Goal: Task Accomplishment & Management: Use online tool/utility

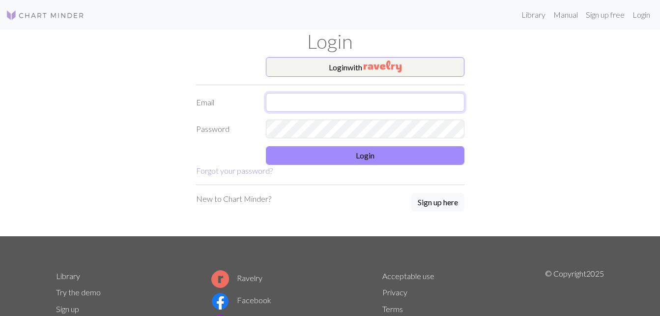
type input "[EMAIL_ADDRESS][DOMAIN_NAME]"
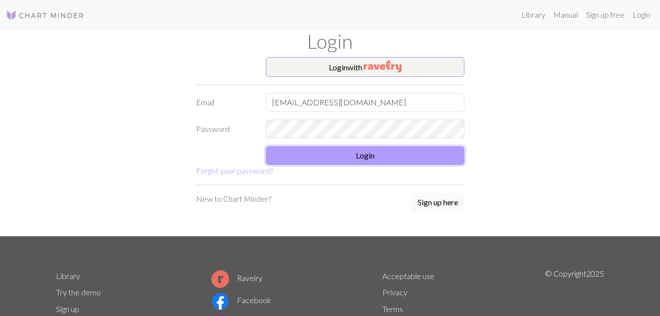
drag, startPoint x: 0, startPoint y: 0, endPoint x: 337, endPoint y: 154, distance: 370.4
click at [337, 154] on button "Login" at bounding box center [365, 155] width 199 height 19
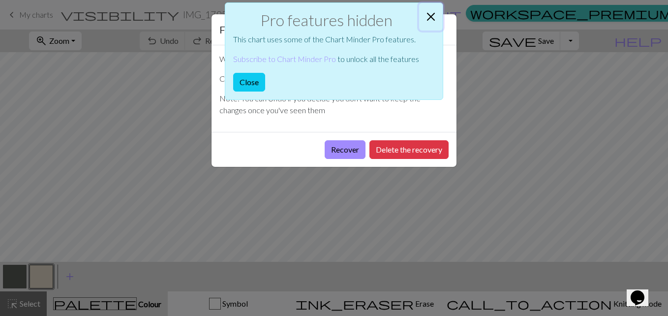
click at [431, 20] on button "Close" at bounding box center [431, 17] width 24 height 28
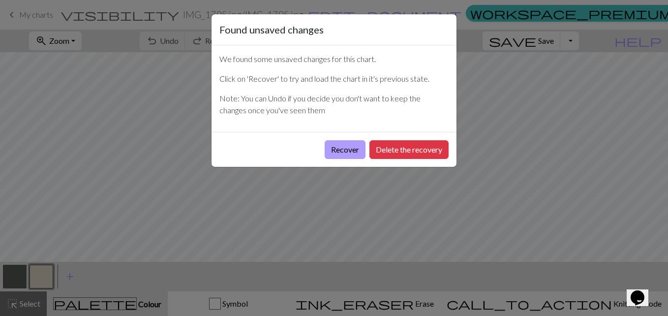
click at [335, 144] on button "Recover" at bounding box center [344, 149] width 41 height 19
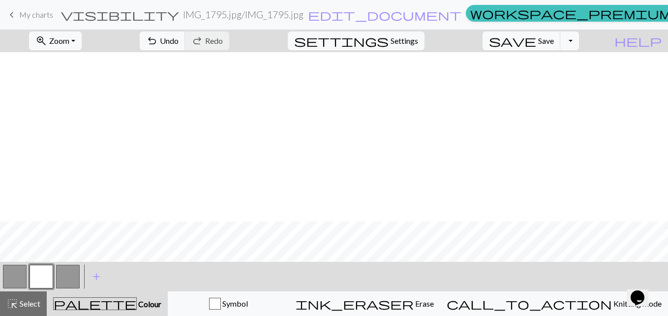
scroll to position [1514, 0]
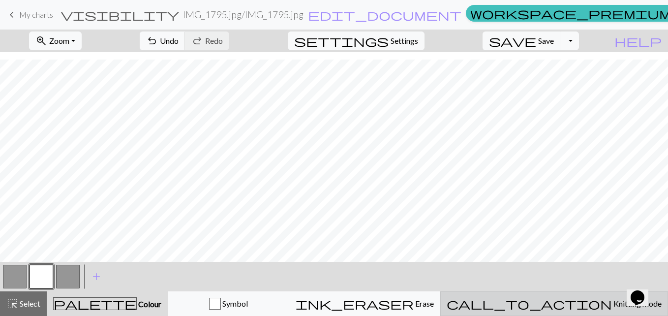
click at [612, 300] on span "Knitting mode" at bounding box center [637, 302] width 50 height 9
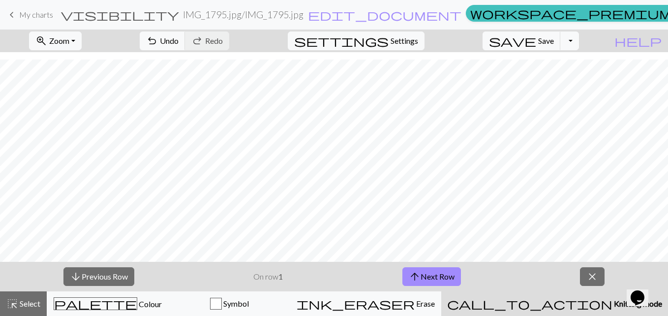
click at [441, 291] on button "call_to_action Knitting mode Knitting mode" at bounding box center [554, 303] width 227 height 25
click at [69, 41] on span "Zoom" at bounding box center [59, 40] width 20 height 9
click at [58, 113] on button "50%" at bounding box center [68, 118] width 78 height 16
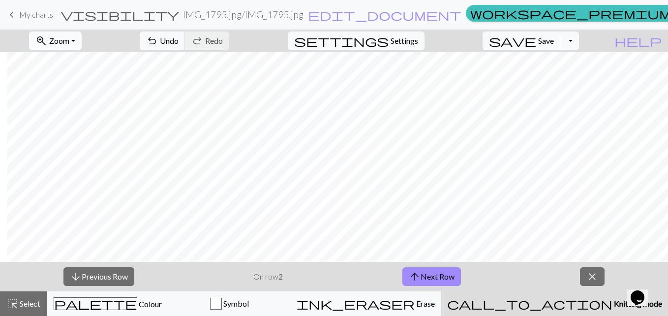
click at [82, 41] on button "zoom_in Zoom Zoom" at bounding box center [55, 40] width 53 height 19
click at [71, 132] on button "100%" at bounding box center [68, 134] width 78 height 16
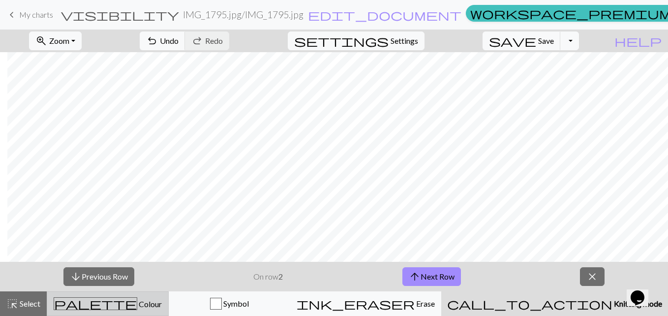
click at [147, 299] on div "palette Colour Colour" at bounding box center [107, 303] width 109 height 13
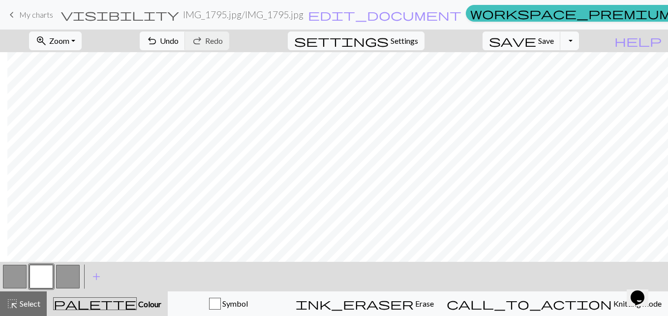
click at [41, 271] on button "button" at bounding box center [41, 276] width 24 height 24
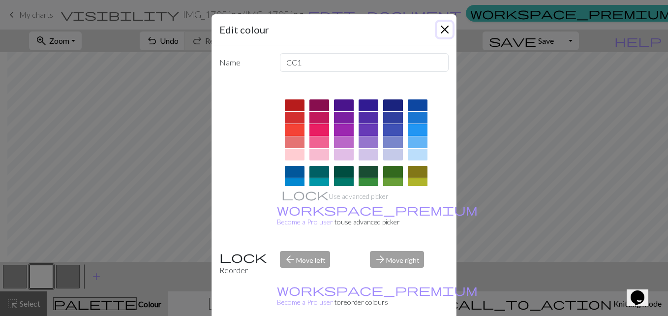
click at [442, 28] on button "Close" at bounding box center [445, 30] width 16 height 16
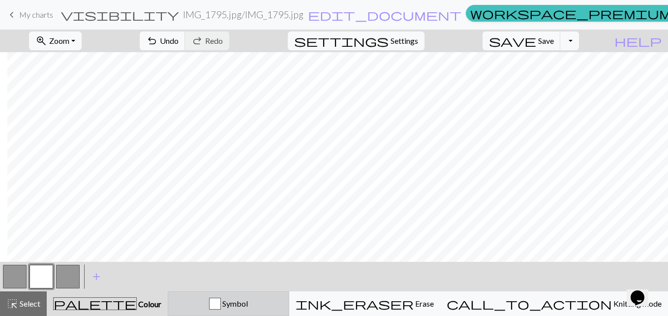
click at [248, 304] on span "Symbol" at bounding box center [234, 302] width 27 height 9
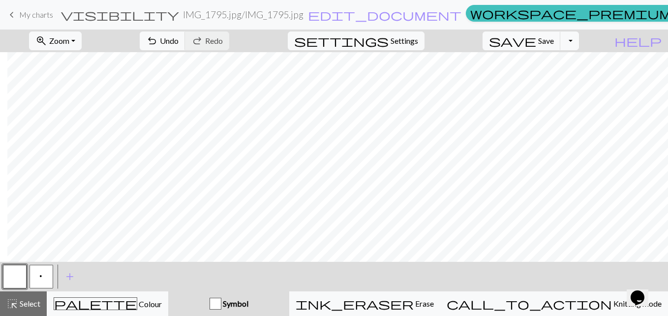
click at [42, 276] on span "p" at bounding box center [41, 277] width 6 height 10
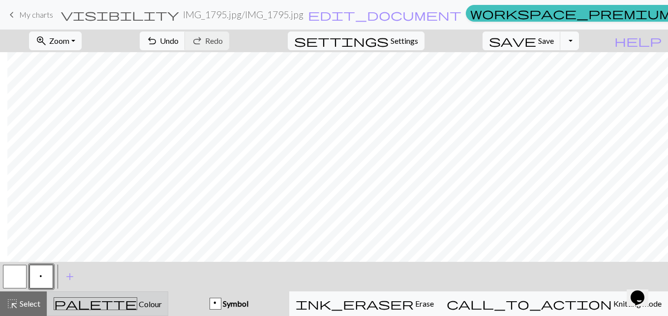
click at [137, 304] on span "Colour" at bounding box center [149, 303] width 25 height 9
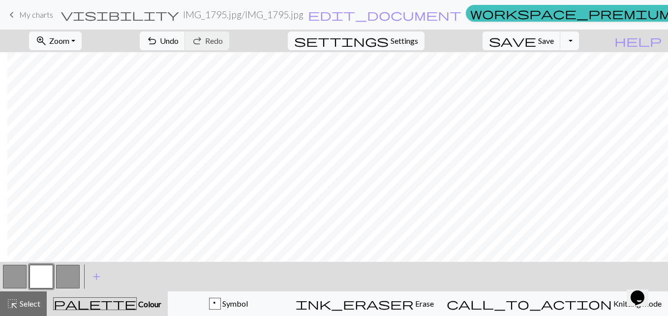
scroll to position [561, 410]
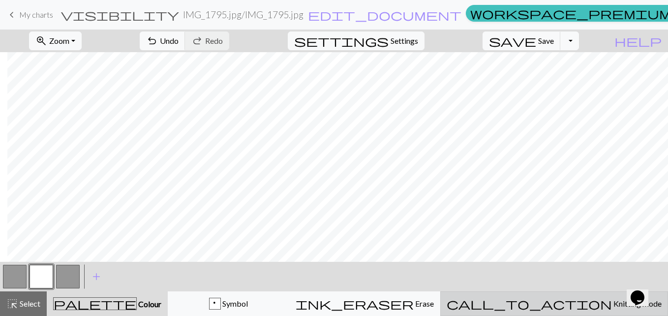
click at [612, 304] on span "Knitting mode" at bounding box center [637, 302] width 50 height 9
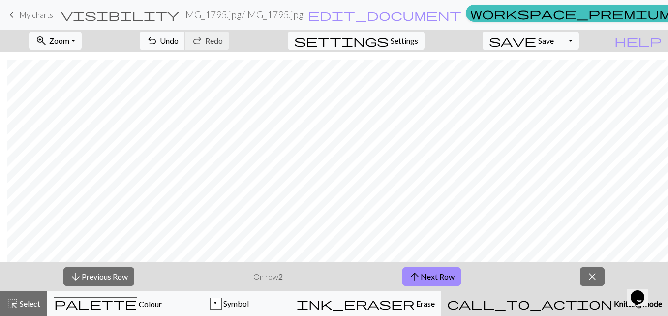
scroll to position [1514, 410]
click at [438, 277] on button "arrow_upward Next Row" at bounding box center [431, 276] width 59 height 19
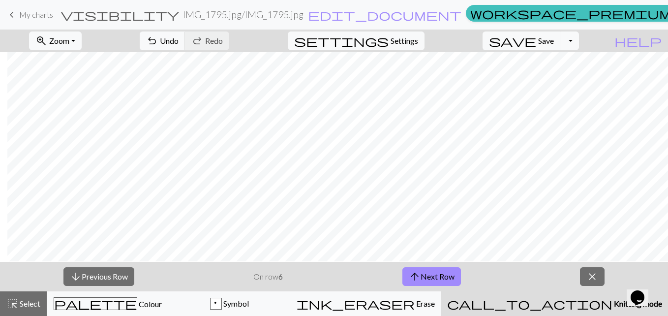
scroll to position [1419, 410]
click at [82, 39] on button "zoom_in Zoom Zoom" at bounding box center [55, 40] width 53 height 19
click at [67, 117] on button "50%" at bounding box center [68, 118] width 78 height 16
click at [425, 273] on button "arrow_upward Next Row" at bounding box center [431, 276] width 59 height 19
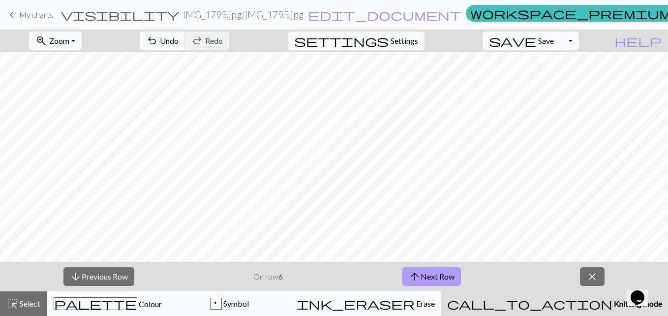
click at [425, 273] on button "arrow_upward Next Row" at bounding box center [431, 276] width 59 height 19
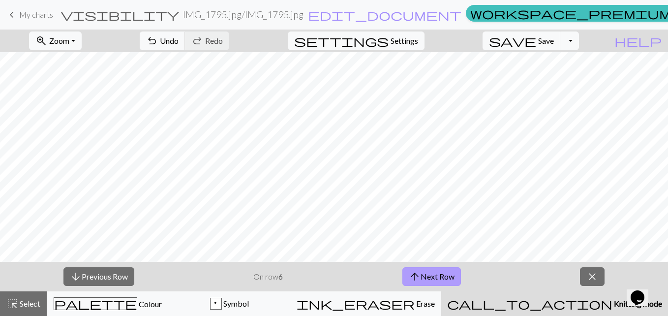
click at [425, 273] on button "arrow_upward Next Row" at bounding box center [431, 276] width 59 height 19
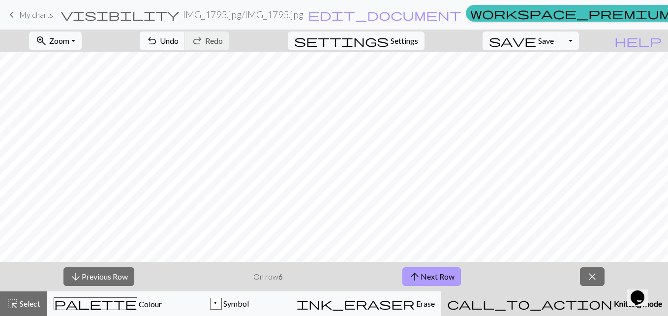
click at [425, 273] on button "arrow_upward Next Row" at bounding box center [431, 276] width 59 height 19
click at [425, 273] on button "arrow_upward Next Row" at bounding box center [433, 276] width 59 height 19
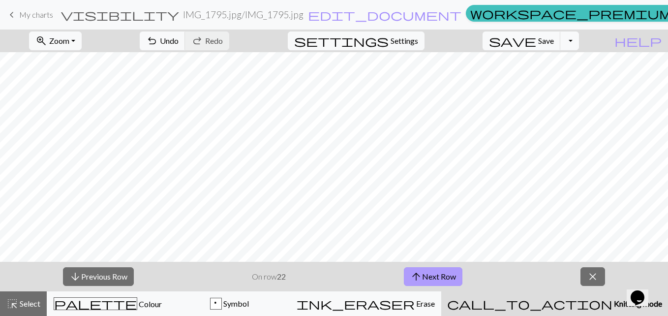
click at [425, 273] on button "arrow_upward Next Row" at bounding box center [433, 276] width 59 height 19
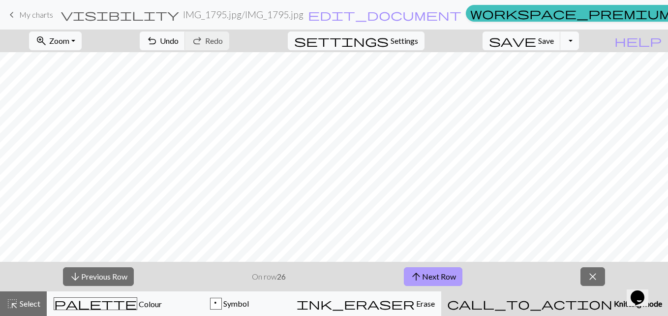
click at [425, 273] on button "arrow_upward Next Row" at bounding box center [433, 276] width 59 height 19
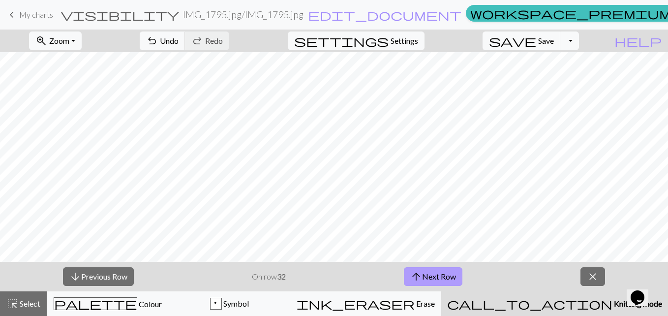
click at [425, 273] on button "arrow_upward Next Row" at bounding box center [433, 276] width 59 height 19
click at [438, 275] on button "arrow_upward Next Row" at bounding box center [433, 276] width 59 height 19
click at [434, 276] on button "arrow_upward Next Row" at bounding box center [433, 276] width 59 height 19
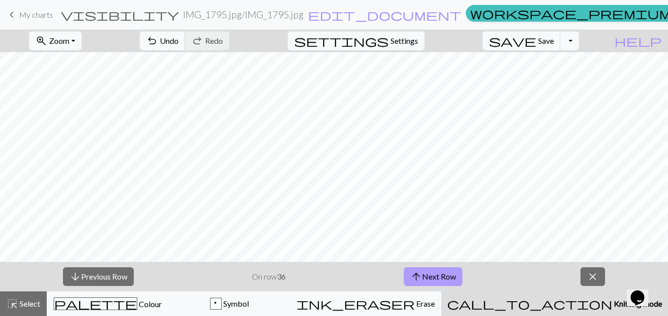
click at [439, 275] on button "arrow_upward Next Row" at bounding box center [433, 276] width 59 height 19
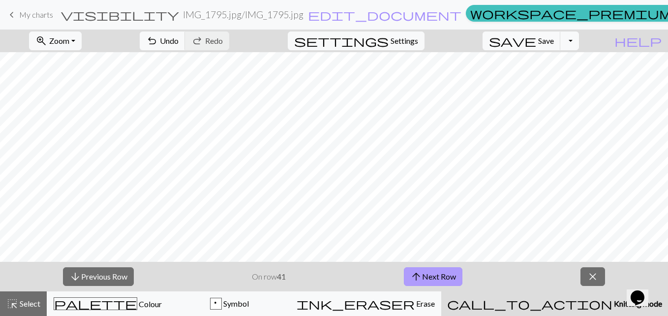
click at [439, 275] on button "arrow_upward Next Row" at bounding box center [433, 276] width 59 height 19
click at [456, 277] on button "arrow_upward Next Row" at bounding box center [433, 276] width 59 height 19
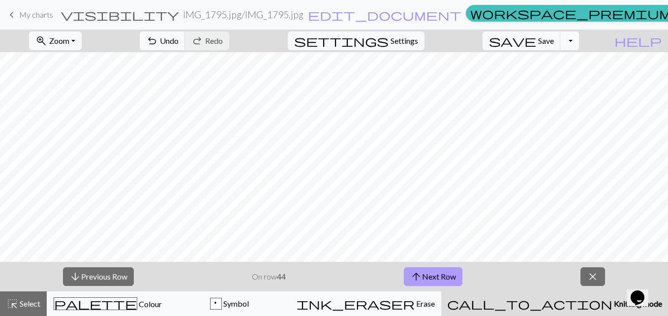
click at [456, 277] on button "arrow_upward Next Row" at bounding box center [433, 276] width 59 height 19
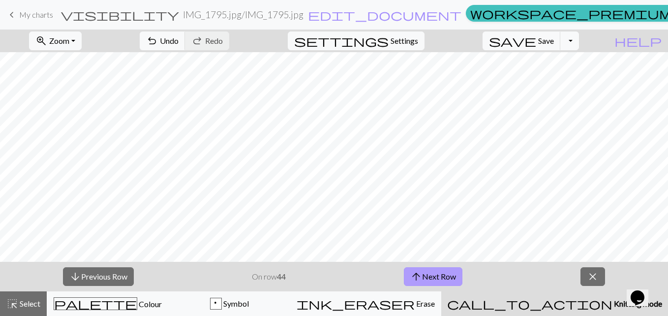
click at [456, 277] on button "arrow_upward Next Row" at bounding box center [433, 276] width 59 height 19
click at [449, 273] on button "arrow_upward Next Row" at bounding box center [433, 276] width 59 height 19
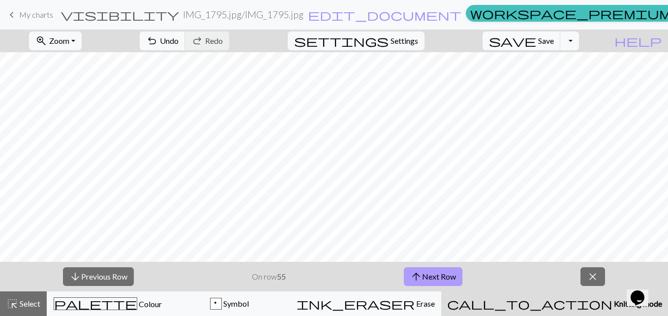
click at [449, 273] on button "arrow_upward Next Row" at bounding box center [433, 276] width 59 height 19
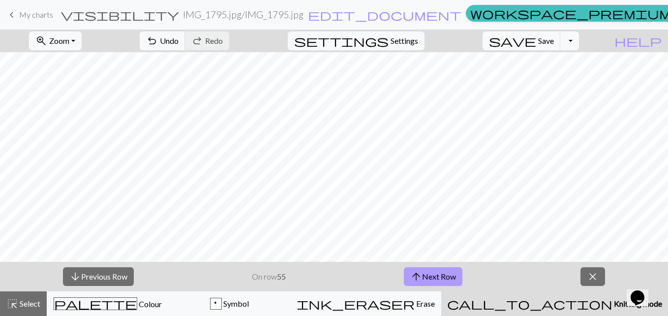
click at [449, 273] on button "arrow_upward Next Row" at bounding box center [433, 276] width 59 height 19
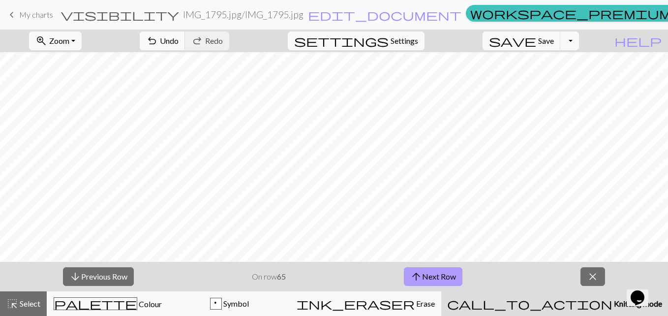
click at [404, 267] on button "arrow_upward Next Row" at bounding box center [433, 276] width 59 height 19
click at [88, 275] on button "arrow_downward Previous Row" at bounding box center [98, 276] width 71 height 19
click at [425, 273] on button "arrow_upward Next Row" at bounding box center [433, 276] width 59 height 19
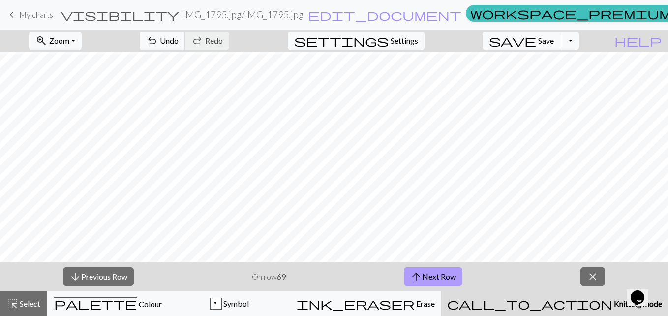
click at [425, 273] on button "arrow_upward Next Row" at bounding box center [433, 276] width 59 height 19
click at [430, 275] on button "arrow_upward Next Row" at bounding box center [433, 276] width 59 height 19
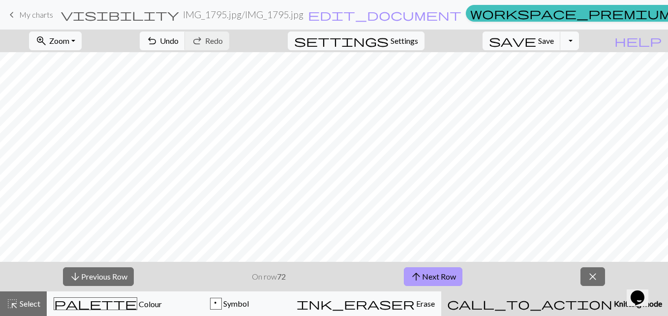
click at [430, 275] on button "arrow_upward Next Row" at bounding box center [433, 276] width 59 height 19
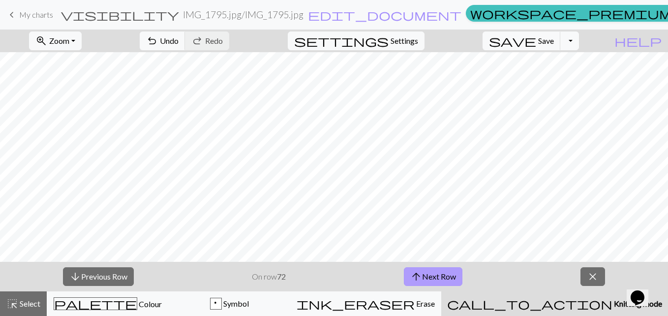
click at [430, 275] on button "arrow_upward Next Row" at bounding box center [433, 276] width 59 height 19
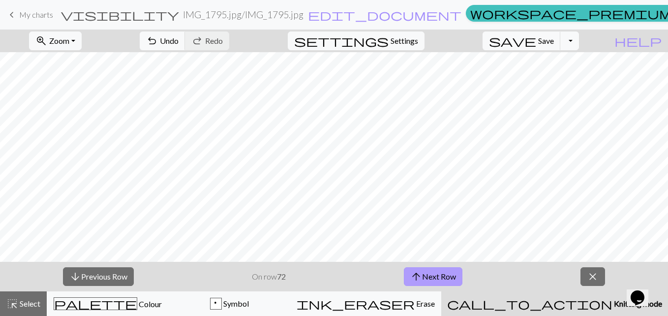
click at [430, 275] on button "arrow_upward Next Row" at bounding box center [433, 276] width 59 height 19
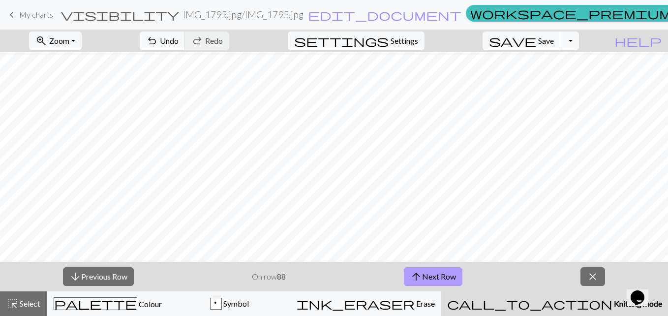
click at [430, 275] on button "arrow_upward Next Row" at bounding box center [433, 276] width 59 height 19
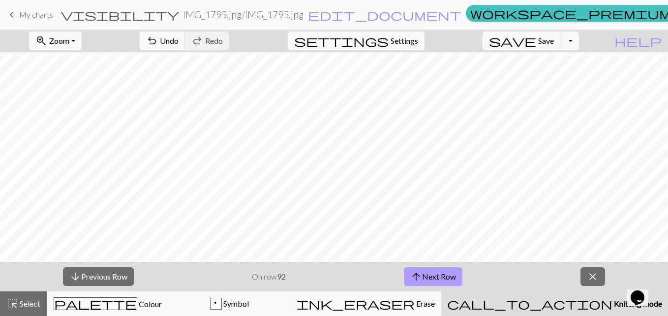
click at [430, 275] on button "arrow_upward Next Row" at bounding box center [433, 276] width 59 height 19
click at [445, 276] on button "arrow_upward Next Row" at bounding box center [433, 276] width 59 height 19
click at [444, 277] on button "arrow_upward Next Row" at bounding box center [433, 276] width 59 height 19
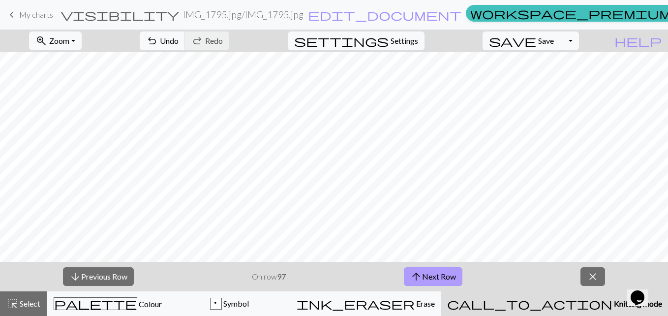
click at [444, 277] on button "arrow_upward Next Row" at bounding box center [433, 276] width 59 height 19
click at [444, 275] on button "arrow_upward Next Row" at bounding box center [433, 276] width 59 height 19
click at [444, 275] on button "arrow_upward Next Row" at bounding box center [434, 276] width 59 height 19
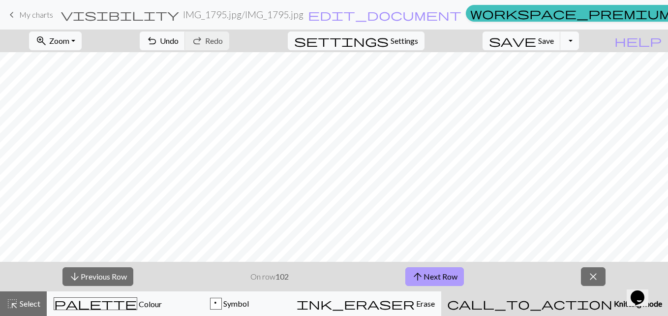
click at [444, 275] on button "arrow_upward Next Row" at bounding box center [434, 276] width 59 height 19
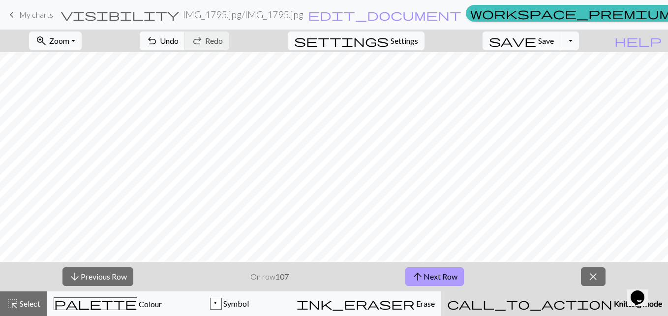
click at [444, 275] on button "arrow_upward Next Row" at bounding box center [434, 276] width 59 height 19
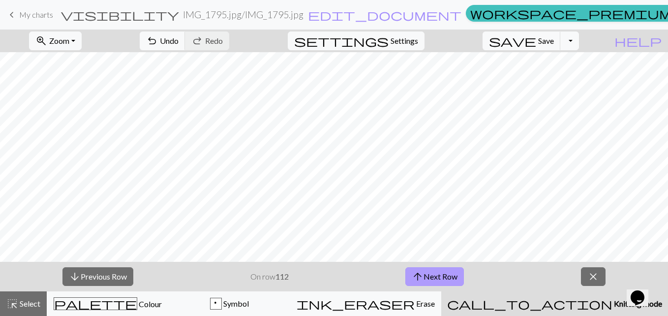
click at [444, 275] on button "arrow_upward Next Row" at bounding box center [434, 276] width 59 height 19
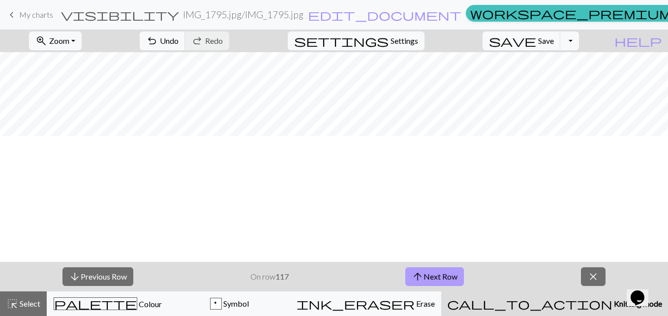
scroll to position [173, 0]
click at [453, 276] on button "arrow_upward Next Row" at bounding box center [434, 276] width 59 height 19
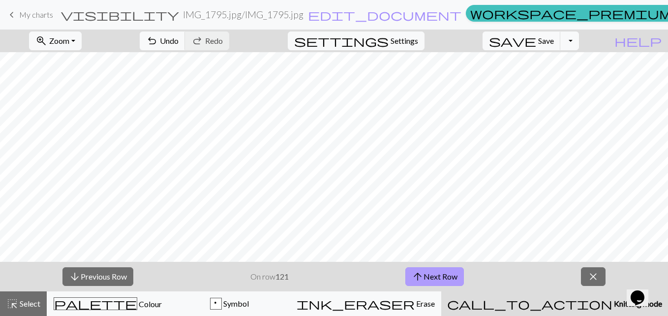
click at [453, 276] on button "arrow_upward Next Row" at bounding box center [434, 276] width 59 height 19
click at [102, 275] on button "arrow_downward Previous Row" at bounding box center [97, 276] width 71 height 19
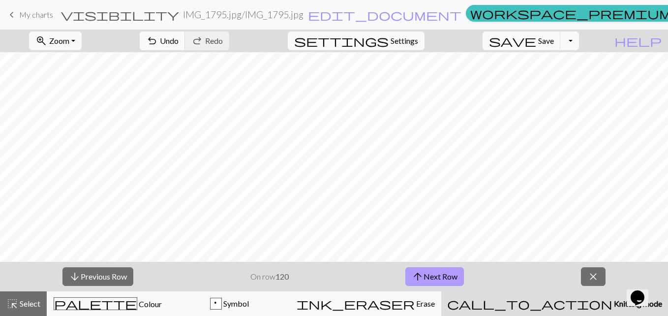
click at [456, 275] on button "arrow_upward Next Row" at bounding box center [434, 276] width 59 height 19
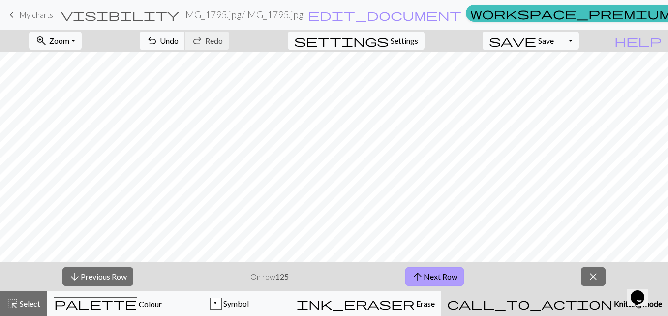
click at [456, 275] on button "arrow_upward Next Row" at bounding box center [434, 276] width 59 height 19
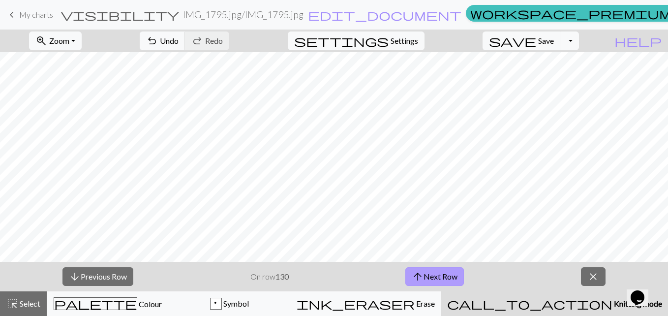
click at [456, 275] on button "arrow_upward Next Row" at bounding box center [434, 276] width 59 height 19
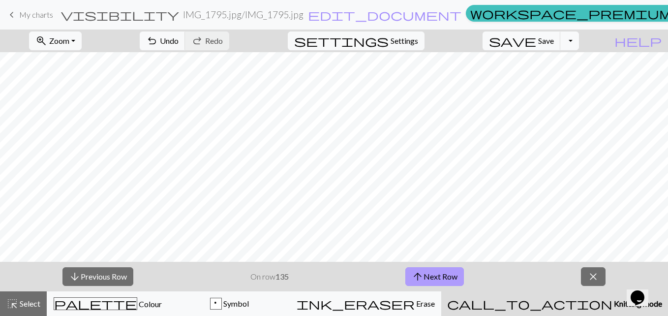
click at [456, 275] on button "arrow_upward Next Row" at bounding box center [434, 276] width 59 height 19
click at [436, 275] on button "arrow_upward Next Row" at bounding box center [434, 276] width 59 height 19
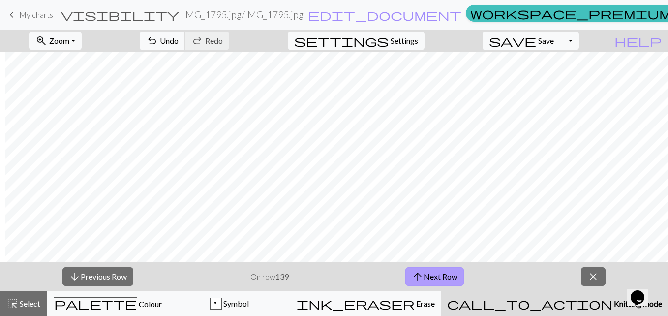
click at [436, 275] on button "arrow_upward Next Row" at bounding box center [434, 276] width 59 height 19
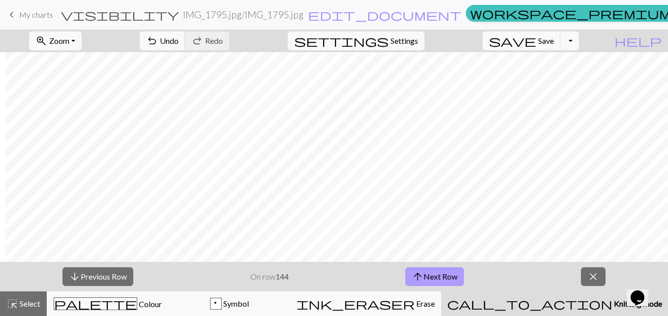
click at [436, 275] on button "arrow_upward Next Row" at bounding box center [434, 276] width 59 height 19
click at [434, 275] on button "arrow_upward Next Row" at bounding box center [434, 276] width 59 height 19
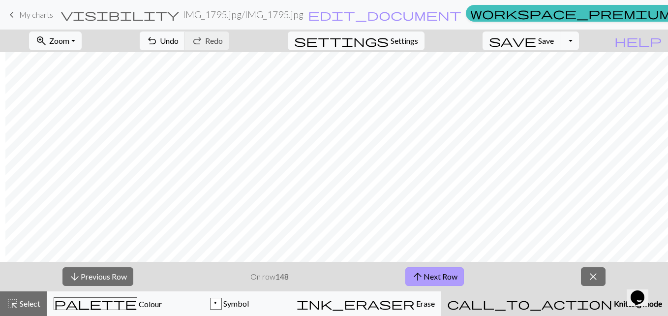
click at [434, 275] on button "arrow_upward Next Row" at bounding box center [434, 276] width 59 height 19
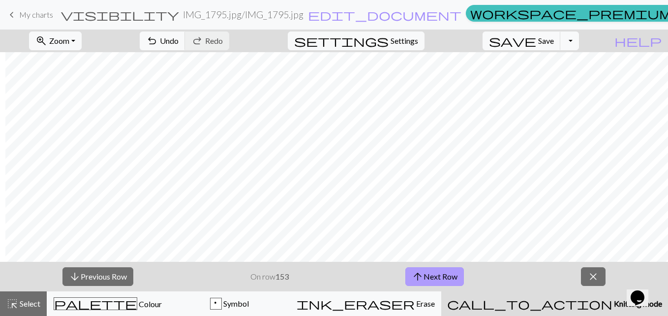
click at [434, 275] on button "arrow_upward Next Row" at bounding box center [434, 276] width 59 height 19
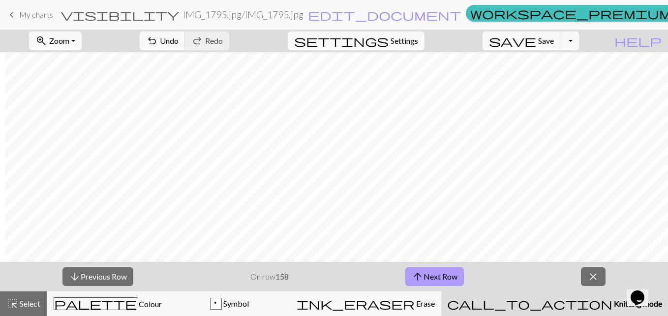
click at [405, 267] on button "arrow_upward Next Row" at bounding box center [434, 276] width 59 height 19
click at [88, 278] on button "arrow_downward Previous Row" at bounding box center [97, 276] width 71 height 19
click at [436, 277] on button "arrow_upward Next Row" at bounding box center [434, 276] width 59 height 19
